Goal: Task Accomplishment & Management: Manage account settings

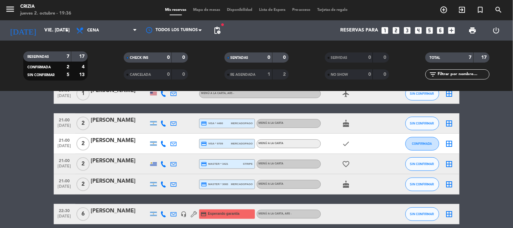
scroll to position [89, 0]
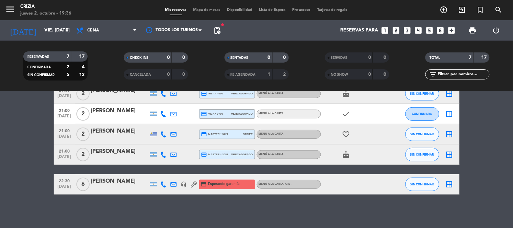
click at [266, 202] on div "No hay notas para este servicio. Haz clic para agregar una 20:00 [DATE] 2 lings…" at bounding box center [256, 159] width 513 height 137
click at [496, 135] on bookings-row "20:00 [DATE] 2 lingshan credit_card visa * 1876 stripe MENÚ A LA CARTA , ARS - …" at bounding box center [256, 114] width 513 height 161
click at [489, 148] on bookings-row "20:00 [DATE] 2 lingshan credit_card visa * 1876 stripe MENÚ A LA CARTA , ARS - …" at bounding box center [256, 114] width 513 height 161
click at [49, 35] on input "vie. [DATE]" at bounding box center [73, 30] width 64 height 12
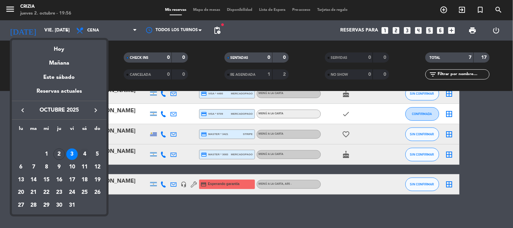
click at [82, 154] on div "4" at bounding box center [85, 155] width 12 height 12
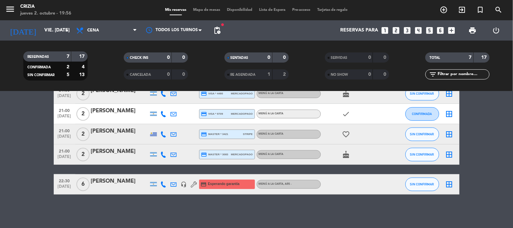
type input "sáb. [DATE]"
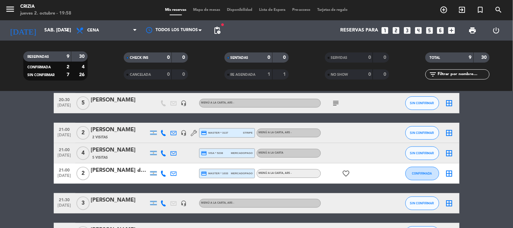
click at [105, 127] on div "[PERSON_NAME]" at bounding box center [120, 130] width 58 height 9
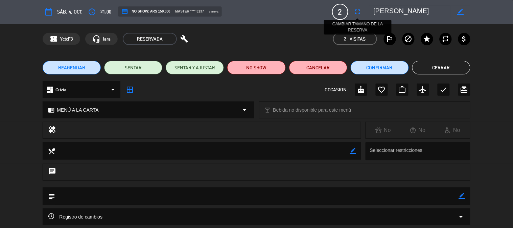
click at [360, 10] on icon "fullscreen" at bounding box center [358, 12] width 8 height 8
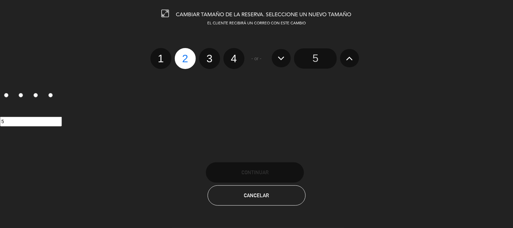
click at [211, 56] on label "3" at bounding box center [209, 58] width 21 height 21
click at [211, 55] on input "3" at bounding box center [209, 52] width 4 height 4
radio input "true"
radio input "false"
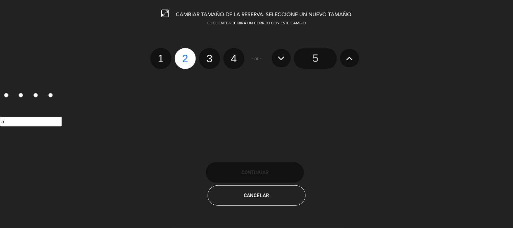
radio input "false"
radio input "true"
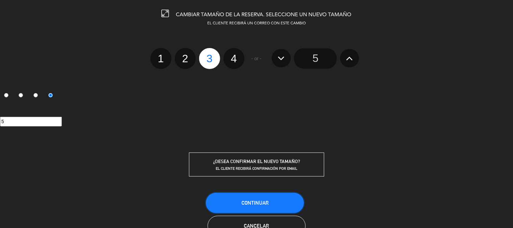
click at [268, 195] on button "Continuar" at bounding box center [255, 203] width 98 height 20
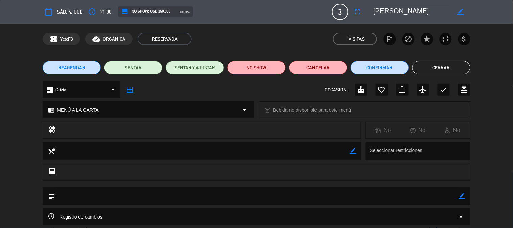
click at [446, 71] on button "Cerrar" at bounding box center [442, 68] width 58 height 14
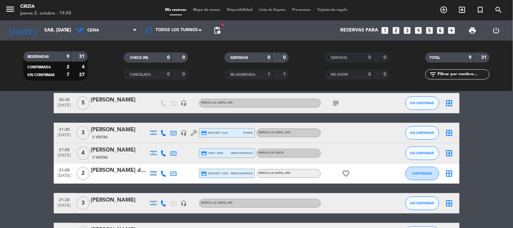
click at [61, 40] on div "[DATE] sáb. [DATE] arrow_drop_down" at bounding box center [39, 30] width 68 height 20
click at [58, 34] on input "sáb. [DATE]" at bounding box center [73, 30] width 64 height 12
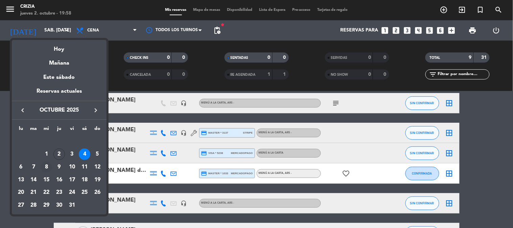
click at [48, 169] on div "8" at bounding box center [47, 167] width 12 height 12
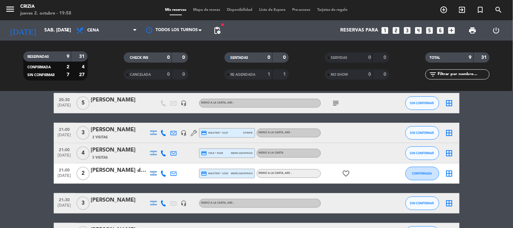
type input "mié. [DATE]"
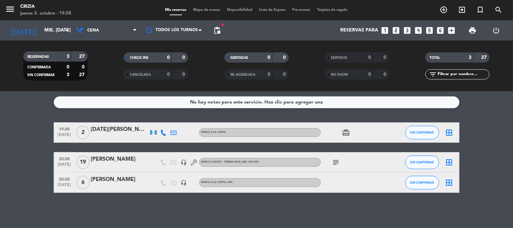
click at [125, 182] on div "[PERSON_NAME]" at bounding box center [120, 179] width 58 height 9
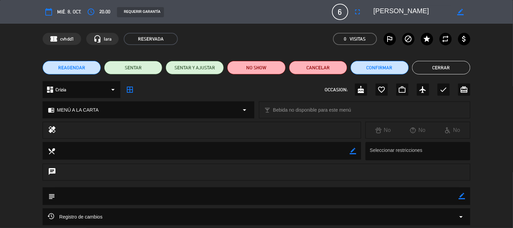
click at [466, 11] on div "border_color" at bounding box center [460, 12] width 19 height 12
click at [462, 10] on icon "border_color" at bounding box center [461, 12] width 6 height 6
drag, startPoint x: 380, startPoint y: 8, endPoint x: 435, endPoint y: 8, distance: 54.5
click at [435, 8] on textarea at bounding box center [413, 12] width 78 height 12
type textarea "[PERSON_NAME]"
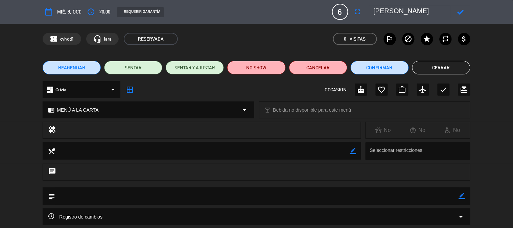
click at [463, 11] on icon at bounding box center [461, 12] width 6 height 6
click at [140, 10] on div "REQUERIR GARANTÍA" at bounding box center [140, 12] width 47 height 10
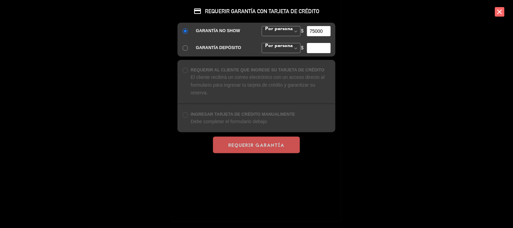
click at [505, 10] on icon "close" at bounding box center [499, 11] width 9 height 9
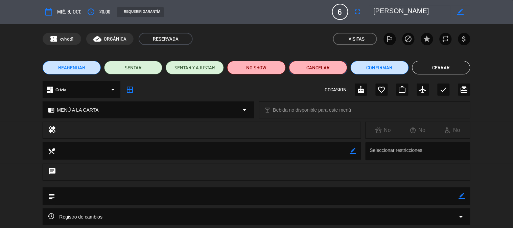
click at [324, 67] on button "Cancelar" at bounding box center [318, 68] width 58 height 14
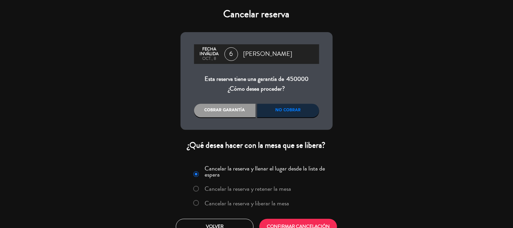
click at [259, 201] on label "Cancelar la reserva y liberar la mesa" at bounding box center [247, 203] width 85 height 6
click at [273, 224] on button "CONFIRMAR CANCELACIÓN" at bounding box center [299, 227] width 78 height 16
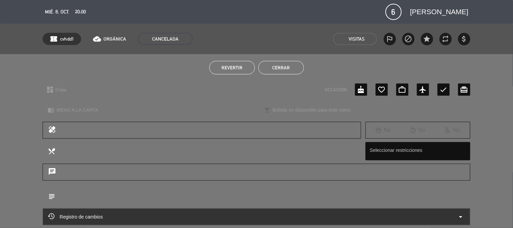
click at [272, 66] on button "Cerrar" at bounding box center [282, 68] width 46 height 14
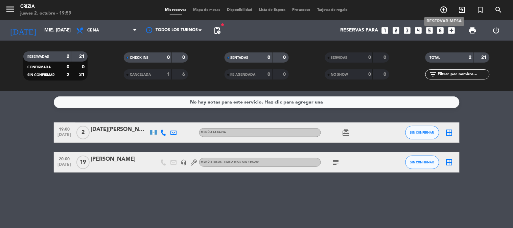
click at [445, 8] on icon "add_circle_outline" at bounding box center [444, 10] width 8 height 8
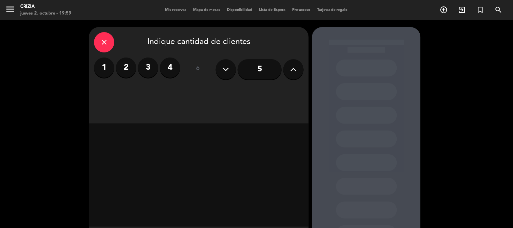
click at [291, 71] on icon at bounding box center [294, 69] width 6 height 10
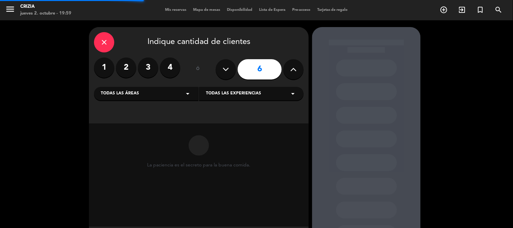
click at [245, 94] on span "Todas las experiencias" at bounding box center [233, 93] width 55 height 7
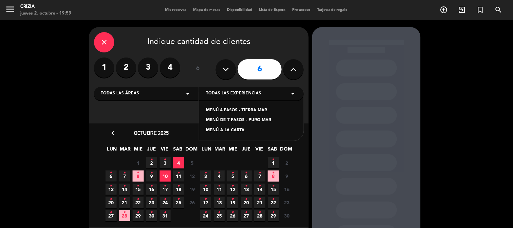
click at [243, 134] on div "MENÚ A LA CARTA" at bounding box center [251, 130] width 91 height 7
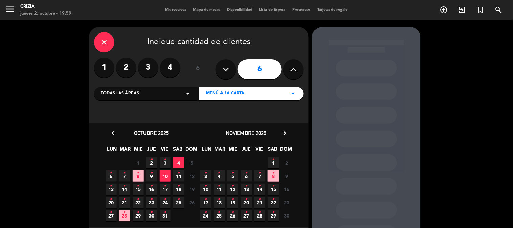
click at [139, 175] on icon "•" at bounding box center [138, 173] width 2 height 11
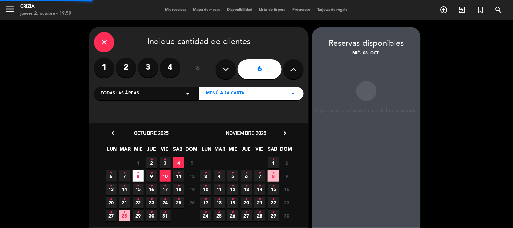
scroll to position [27, 0]
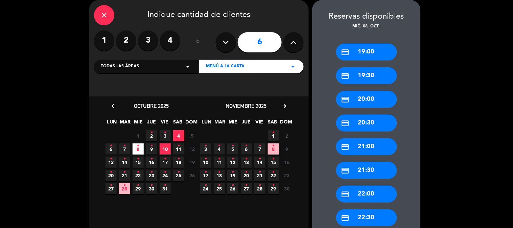
click at [378, 123] on div "credit_card 20:30" at bounding box center [366, 123] width 61 height 17
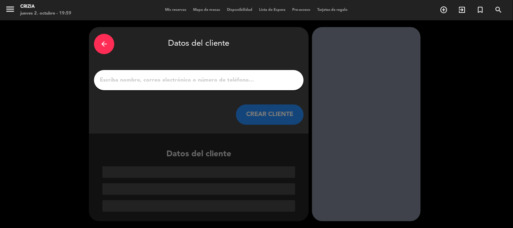
click at [187, 77] on input "1" at bounding box center [199, 79] width 200 height 9
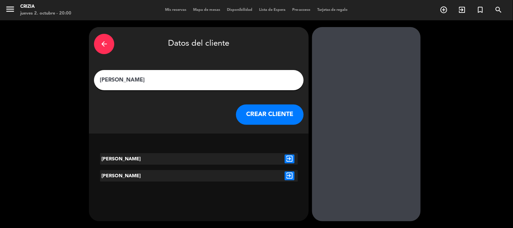
type input "[PERSON_NAME]"
click at [264, 114] on button "CREAR CLIENTE" at bounding box center [270, 115] width 68 height 20
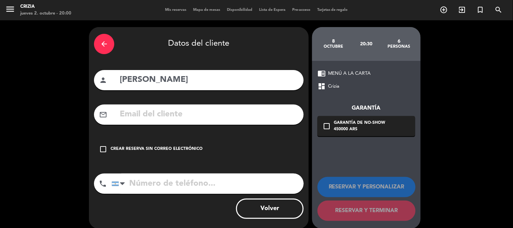
click at [328, 126] on icon "check_box_outline_blank" at bounding box center [327, 126] width 8 height 8
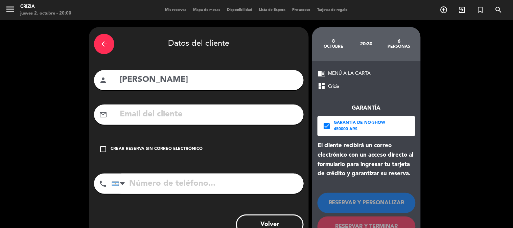
click at [129, 114] on input "text" at bounding box center [209, 115] width 180 height 14
click at [242, 116] on input "text" at bounding box center [209, 115] width 180 height 14
paste input "[PERSON_NAME][EMAIL_ADDRESS][DOMAIN_NAME]"
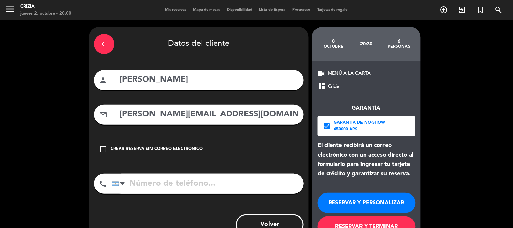
type input "[PERSON_NAME][EMAIL_ADDRESS][DOMAIN_NAME]"
click at [176, 184] on input "tel" at bounding box center [208, 184] width 192 height 20
paste input "[PHONE_NUMBER]"
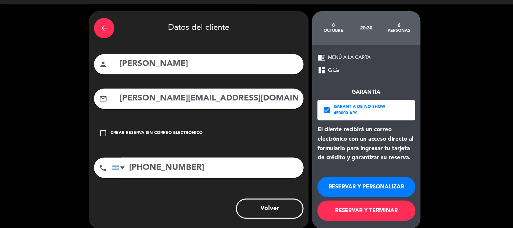
scroll to position [24, 0]
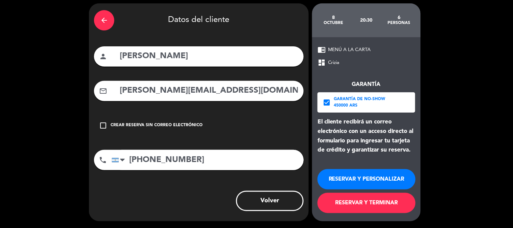
type input "[PHONE_NUMBER]"
click at [349, 207] on button "RESERVAR Y TERMINAR" at bounding box center [367, 203] width 98 height 20
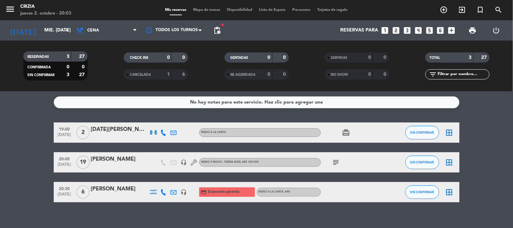
click at [147, 112] on div "No hay notas para este servicio. Haz clic para agregar una 19:00 [DATE] 2 [DATE…" at bounding box center [256, 159] width 513 height 137
click at [57, 32] on input "mié. [DATE]" at bounding box center [73, 30] width 64 height 12
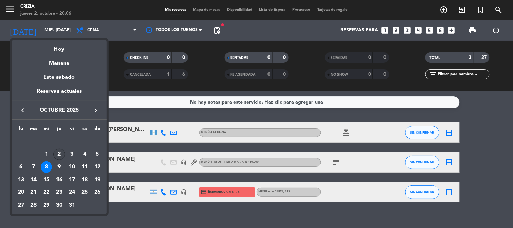
click at [57, 151] on div "2" at bounding box center [59, 155] width 12 height 12
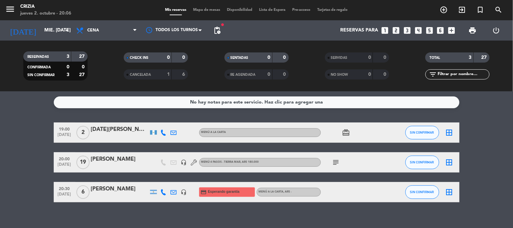
type input "[DEMOGRAPHIC_DATA] [DATE]"
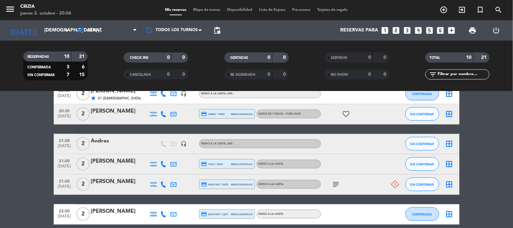
scroll to position [188, 0]
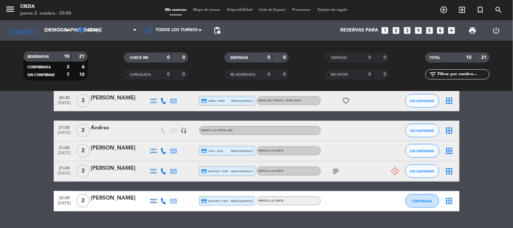
click at [484, 159] on bookings-row "19:00 [DATE] 2 [PERSON_NAME] credit_card amex * 5007 stripe MENÚ A LA CARTA , A…" at bounding box center [256, 86] width 513 height 250
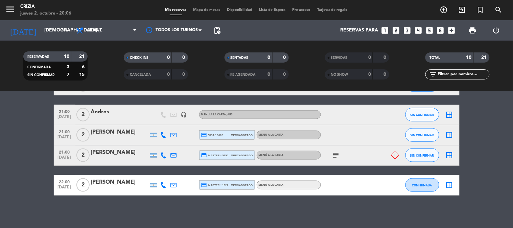
scroll to position [205, 0]
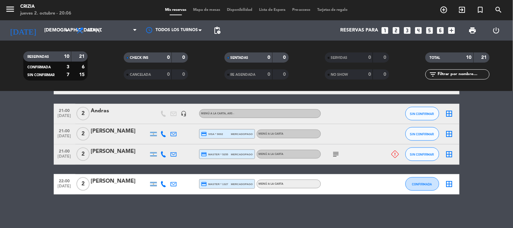
click at [484, 159] on bookings-row "19:00 [DATE] 2 [PERSON_NAME] credit_card amex * 5007 stripe MENÚ A LA CARTA , A…" at bounding box center [256, 69] width 513 height 250
click at [495, 138] on bookings-row "19:00 [DATE] 2 [PERSON_NAME] credit_card amex * 5007 stripe MENÚ A LA CARTA , A…" at bounding box center [256, 69] width 513 height 250
